Goal: Find specific page/section: Find specific page/section

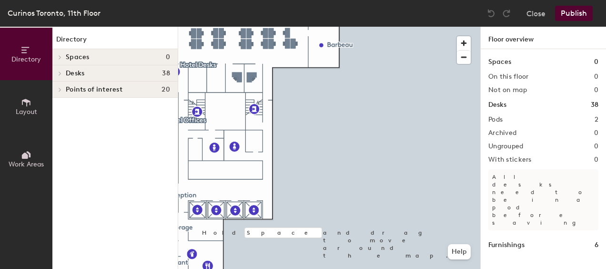
click at [105, 75] on h4 "Desks 38" at bounding box center [118, 74] width 104 height 8
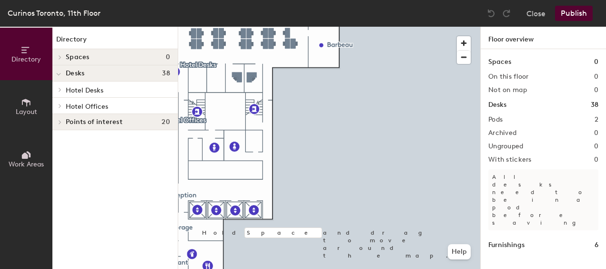
click at [86, 89] on span "Hotel Desks" at bounding box center [85, 90] width 38 height 8
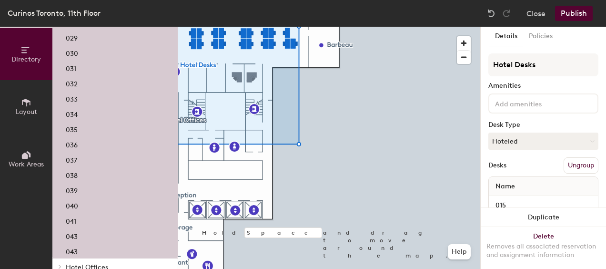
scroll to position [341, 0]
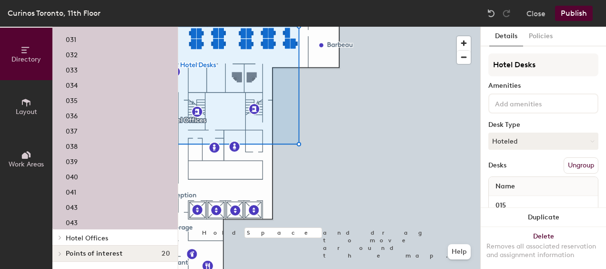
click at [96, 236] on span "Hotel Offices" at bounding box center [87, 238] width 42 height 8
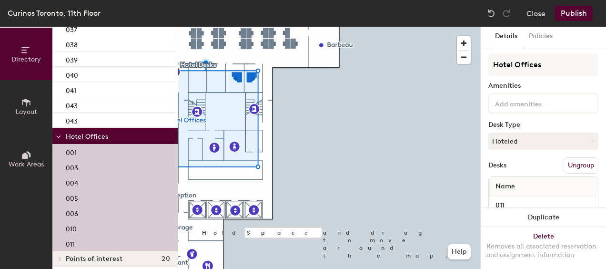
scroll to position [448, 0]
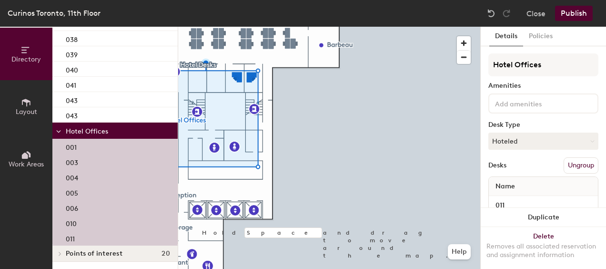
click at [72, 194] on p "005" at bounding box center [72, 191] width 12 height 11
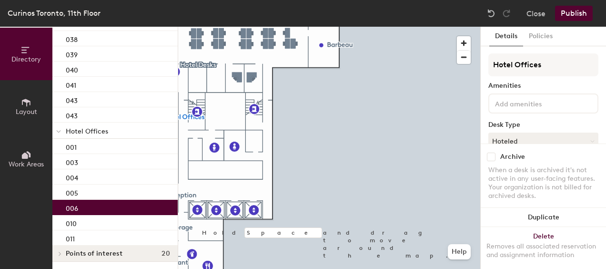
click at [72, 209] on p "006" at bounding box center [72, 207] width 12 height 11
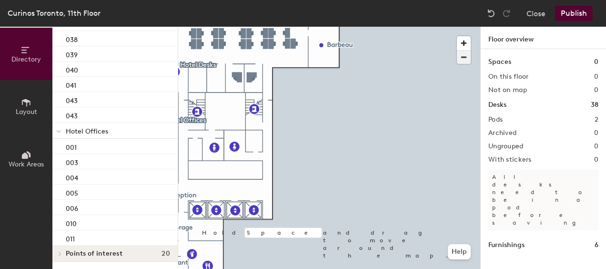
click at [465, 57] on span "button" at bounding box center [464, 57] width 14 height 13
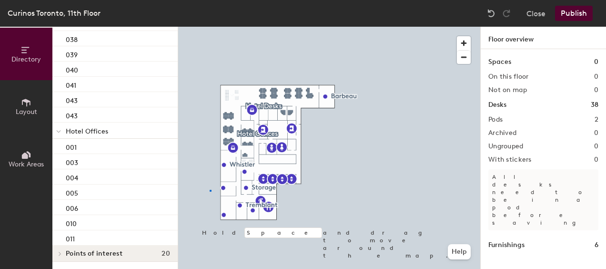
click at [210, 190] on div at bounding box center [211, 191] width 2 height 2
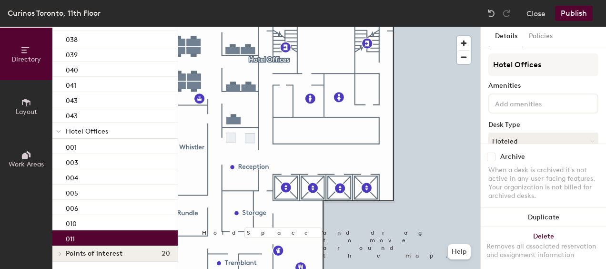
click at [85, 234] on div "011" at bounding box center [114, 237] width 125 height 15
click at [84, 222] on div "010" at bounding box center [114, 222] width 125 height 15
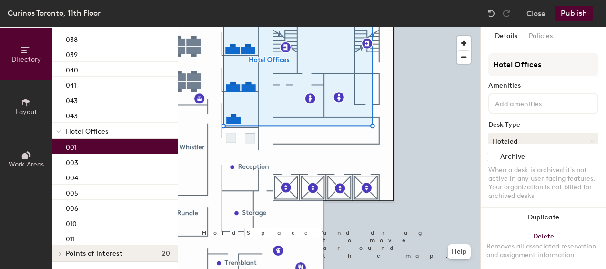
click at [74, 144] on p "001" at bounding box center [71, 146] width 11 height 11
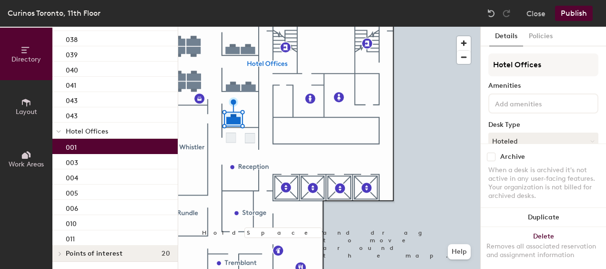
drag, startPoint x: 88, startPoint y: 149, endPoint x: 75, endPoint y: 145, distance: 13.0
click at [75, 145] on p "001" at bounding box center [71, 146] width 11 height 11
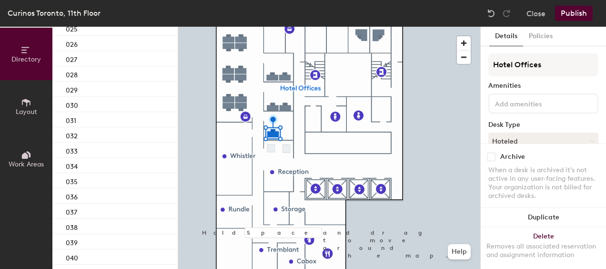
scroll to position [257, 0]
click at [543, 8] on button "Close" at bounding box center [536, 13] width 19 height 15
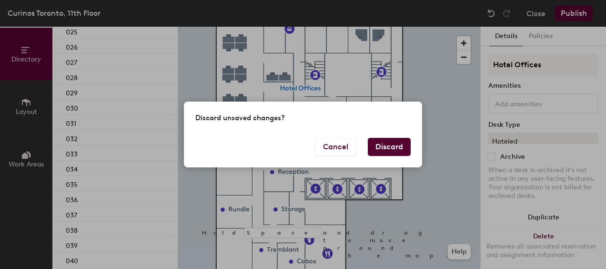
click at [388, 151] on button "Discard" at bounding box center [389, 147] width 43 height 18
